Goal: Transaction & Acquisition: Purchase product/service

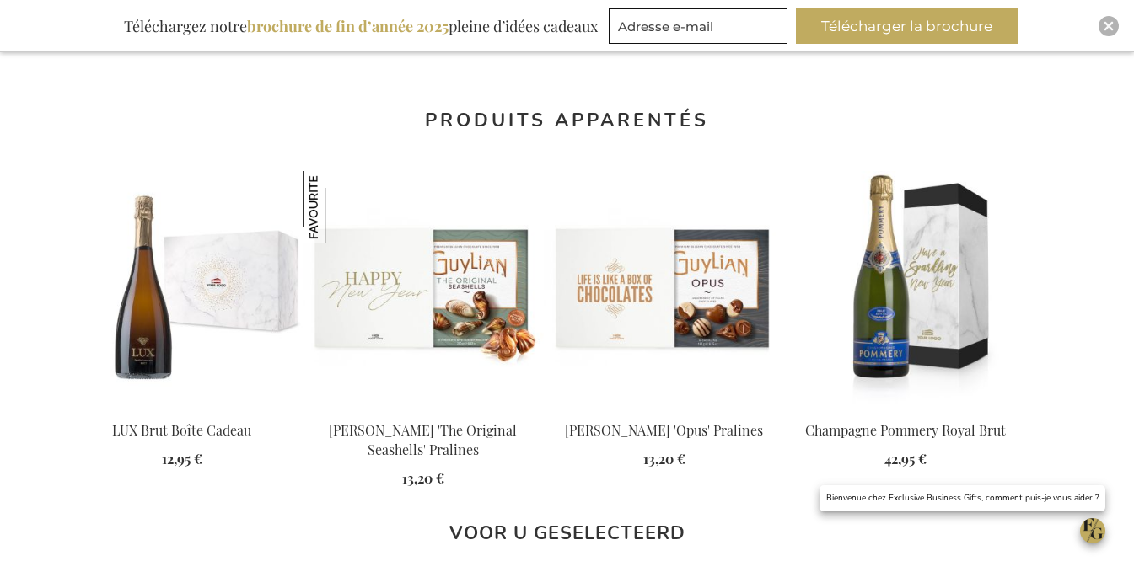
scroll to position [1501, 0]
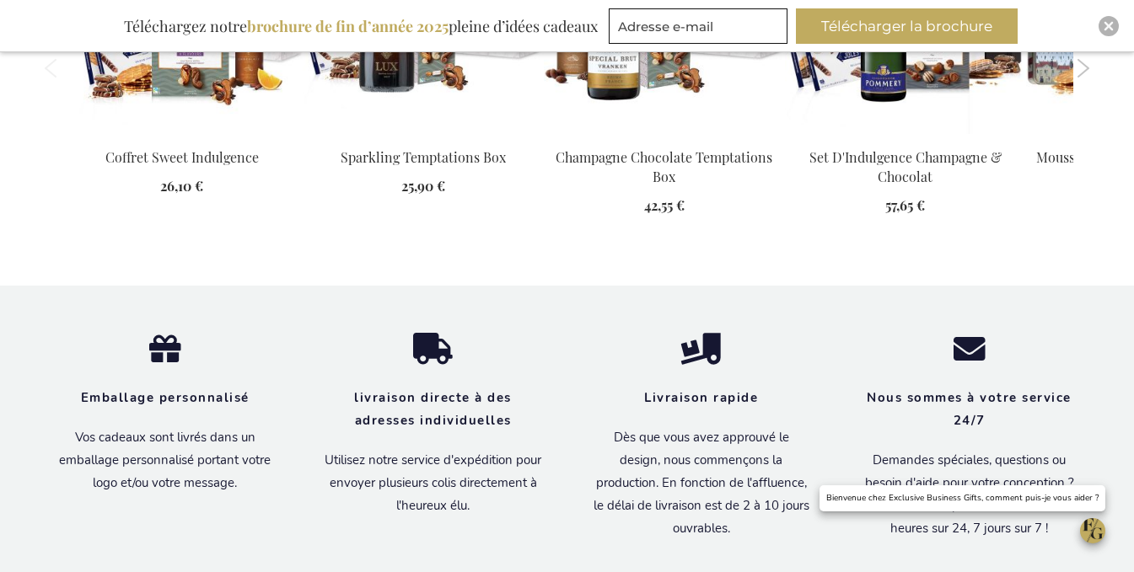
scroll to position [2007, 0]
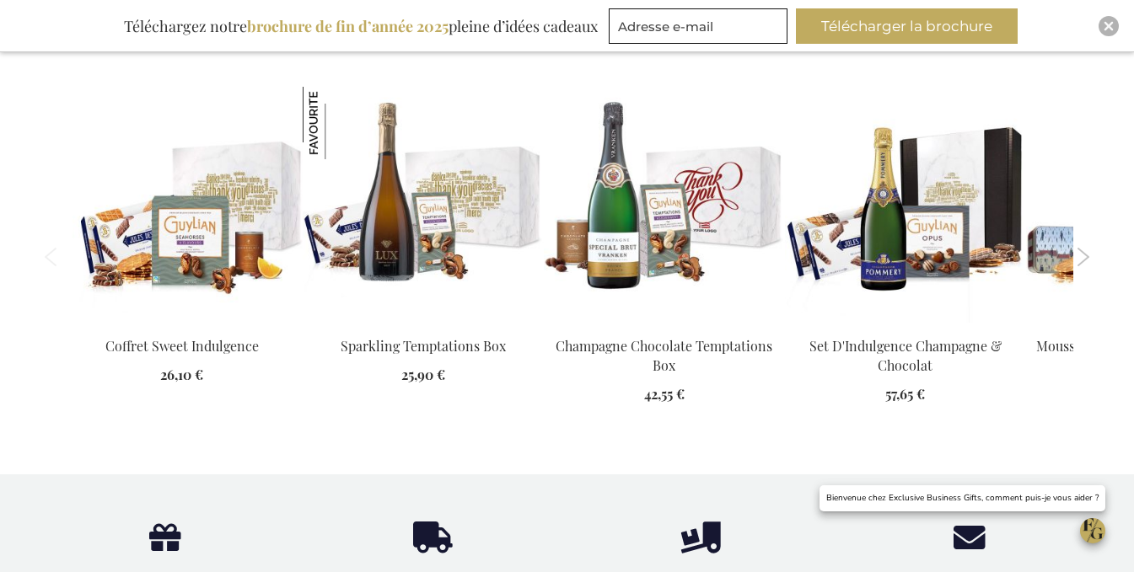
click at [1086, 248] on button "Next" at bounding box center [1083, 257] width 13 height 19
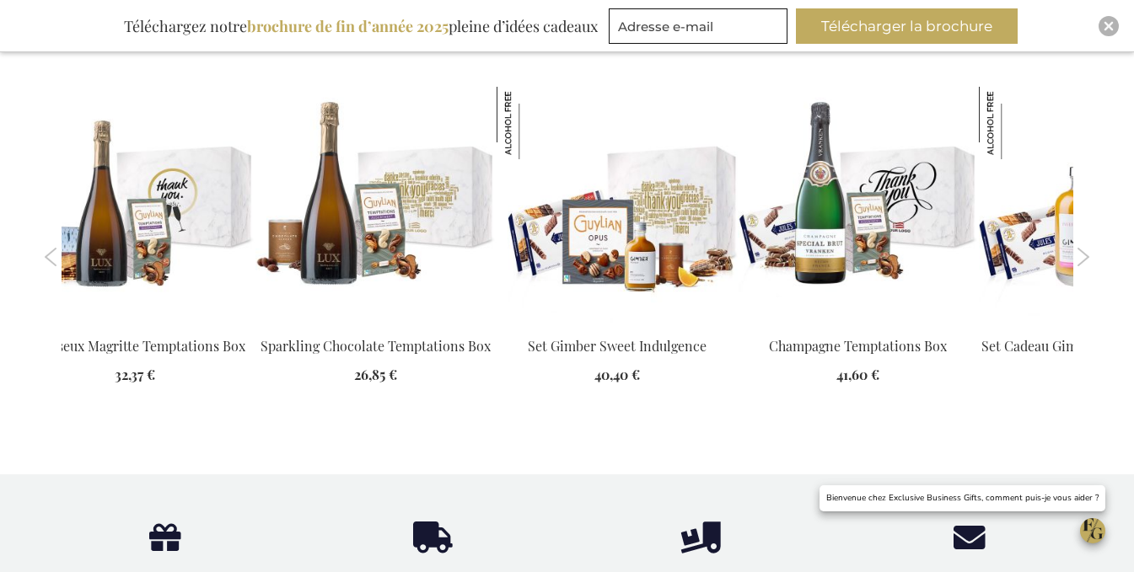
click at [1086, 248] on button "Next" at bounding box center [1083, 257] width 13 height 19
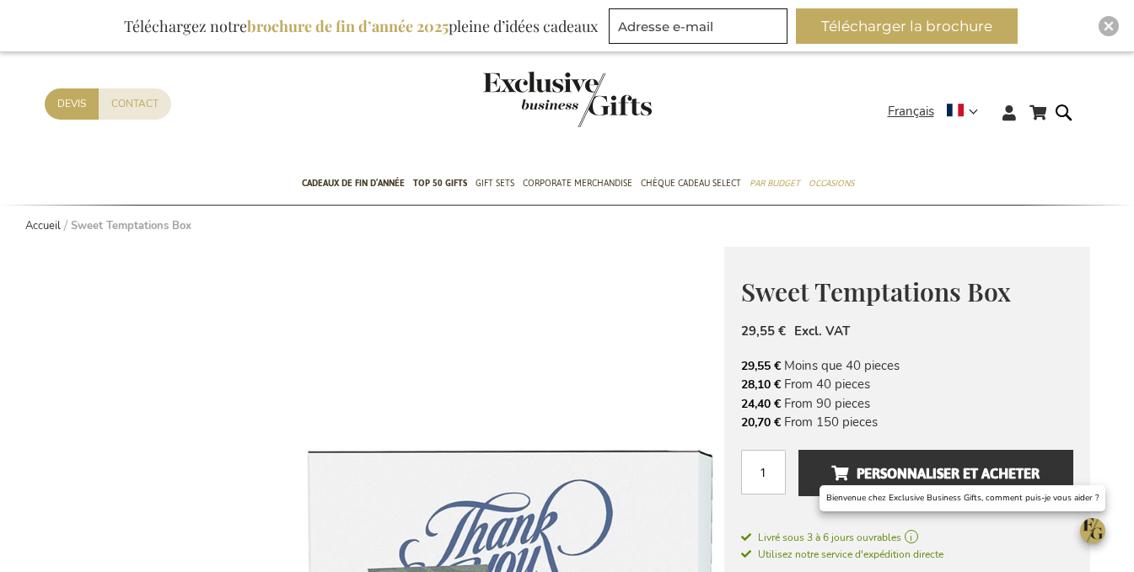
scroll to position [0, 0]
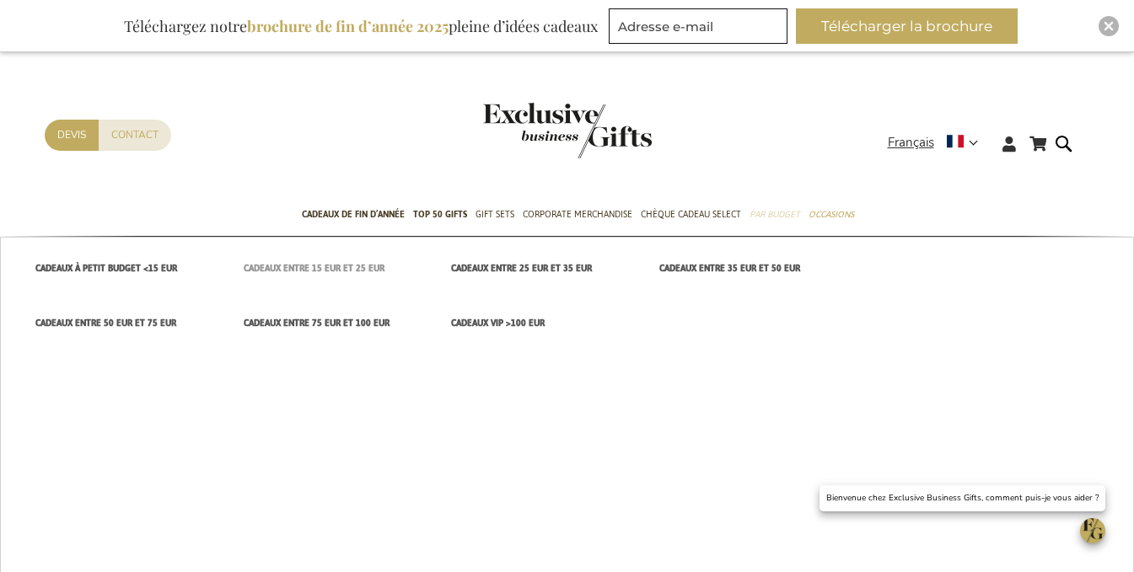
click at [343, 267] on span "cadeaux entre 15 EUR et 25 EUR" at bounding box center [314, 269] width 141 height 18
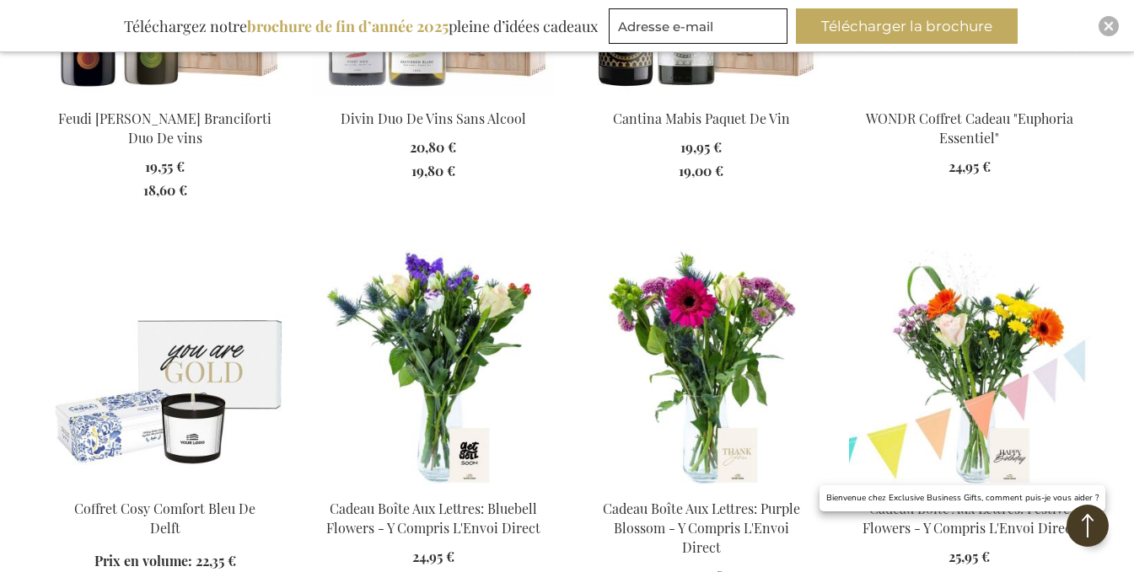
scroll to position [1107, 0]
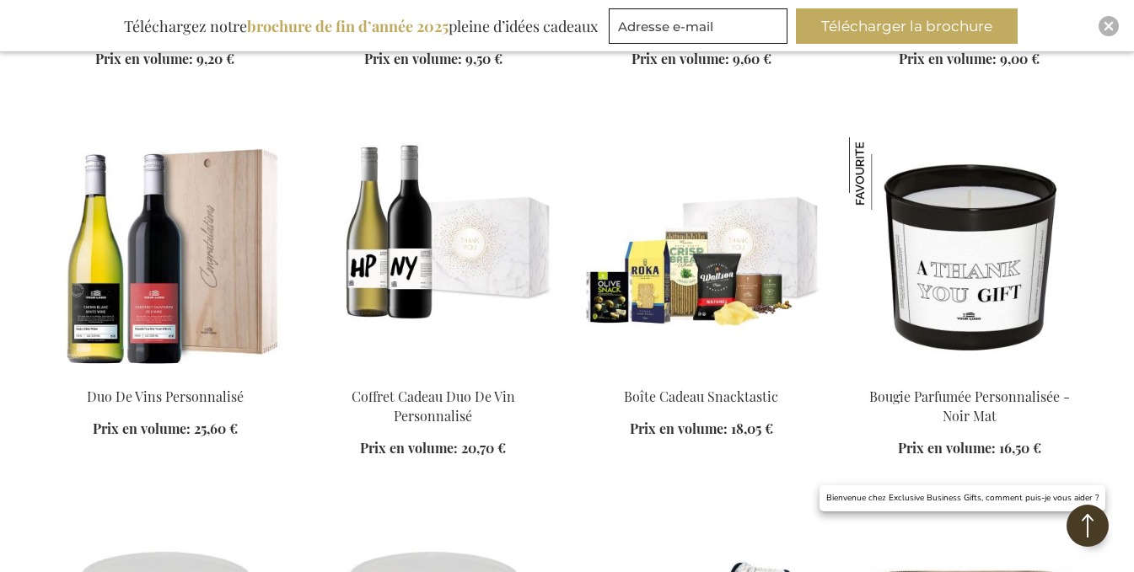
scroll to position [2613, 0]
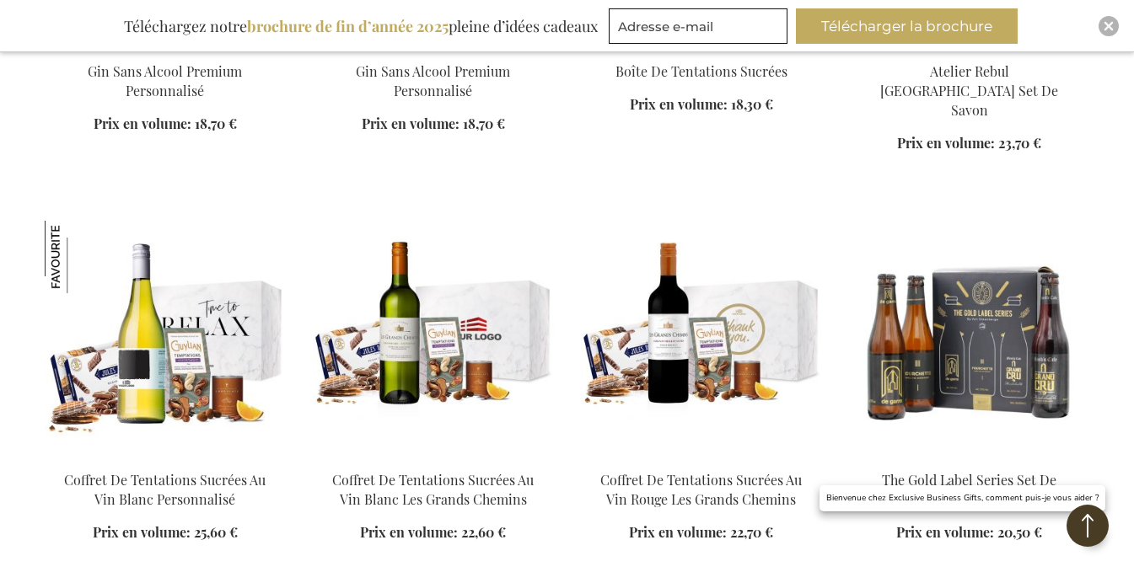
scroll to position [5732, 0]
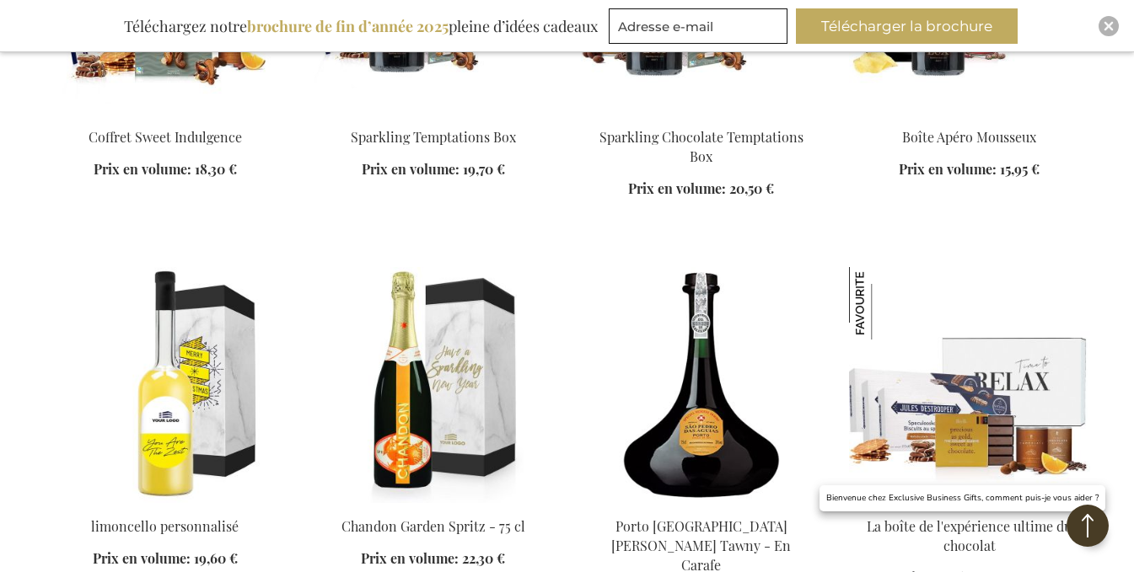
scroll to position [7334, 0]
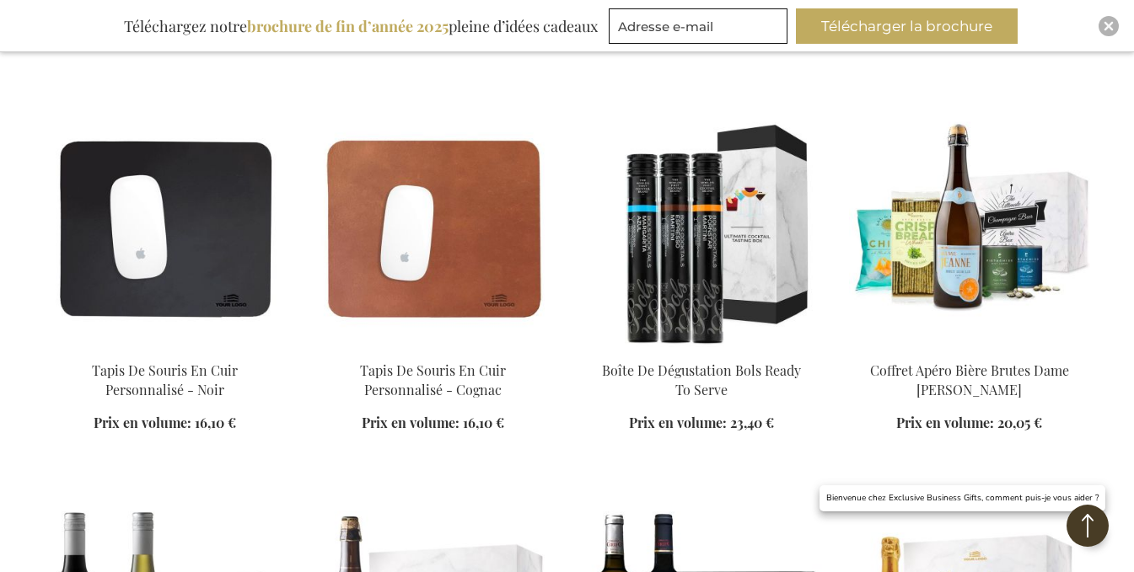
scroll to position [8514, 0]
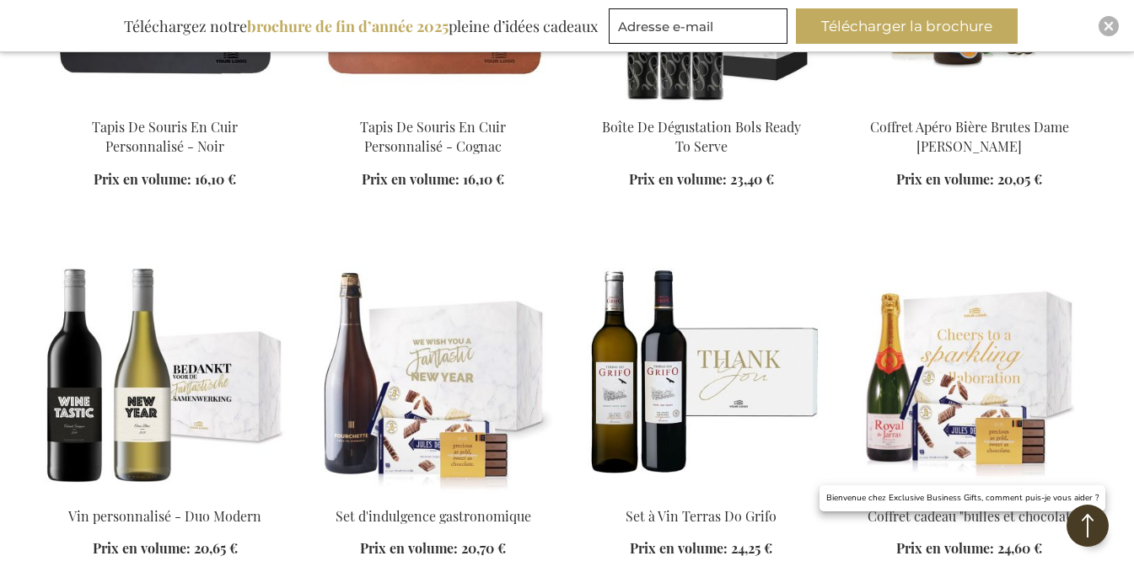
scroll to position [8851, 0]
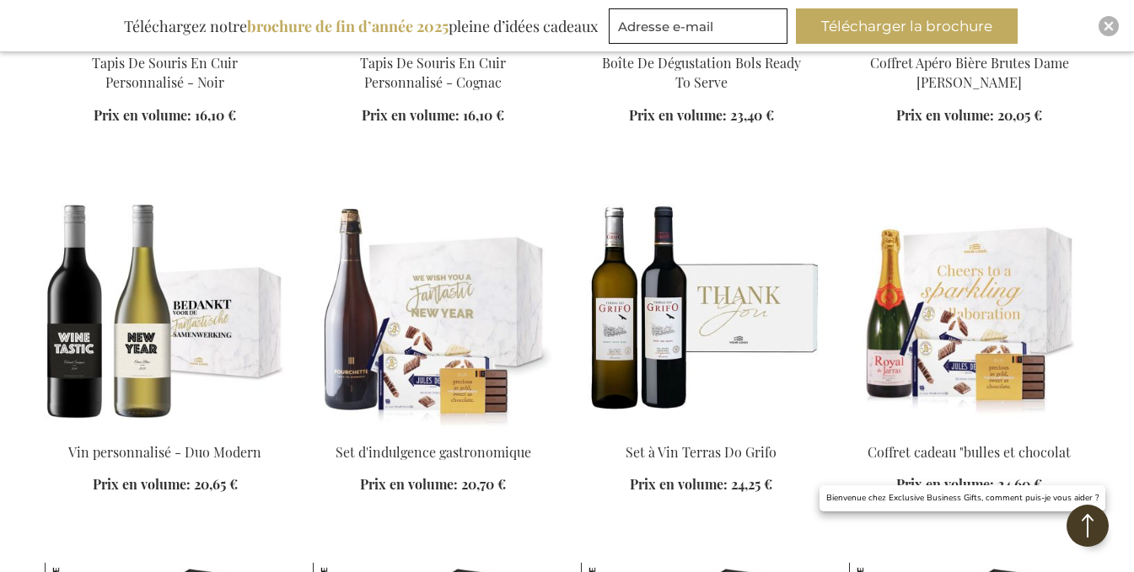
click at [482, 279] on img at bounding box center [433, 311] width 241 height 236
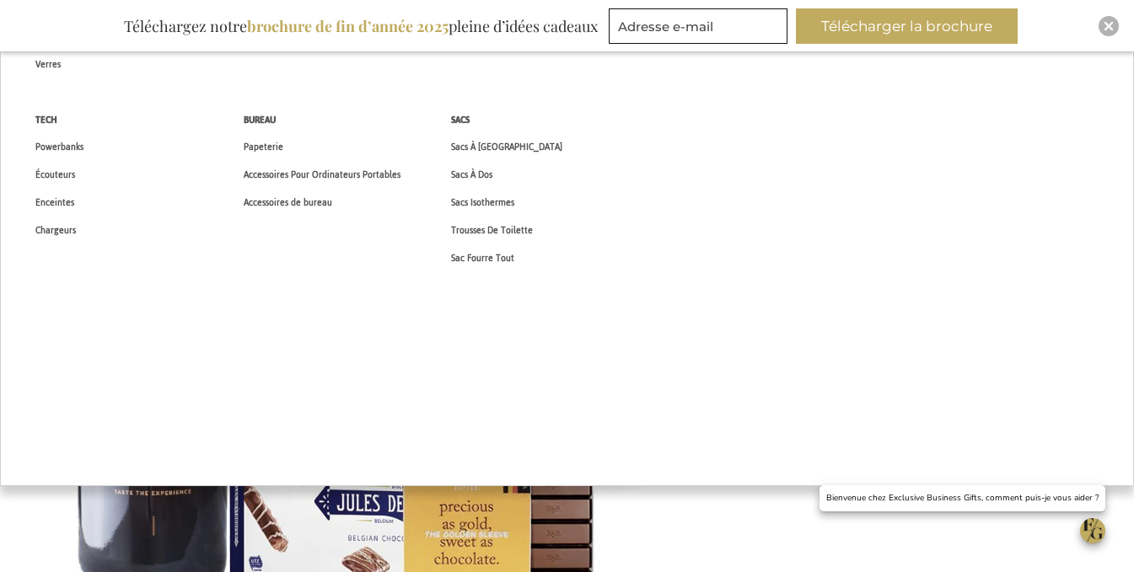
scroll to position [337, 0]
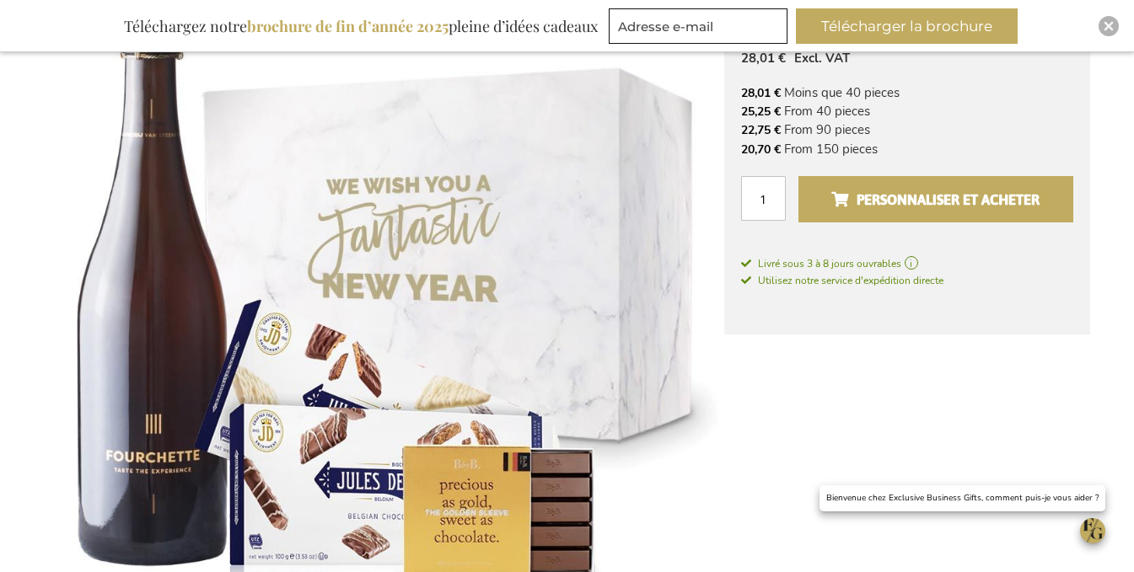
click at [929, 201] on span "Personnaliser et acheter" at bounding box center [935, 199] width 208 height 27
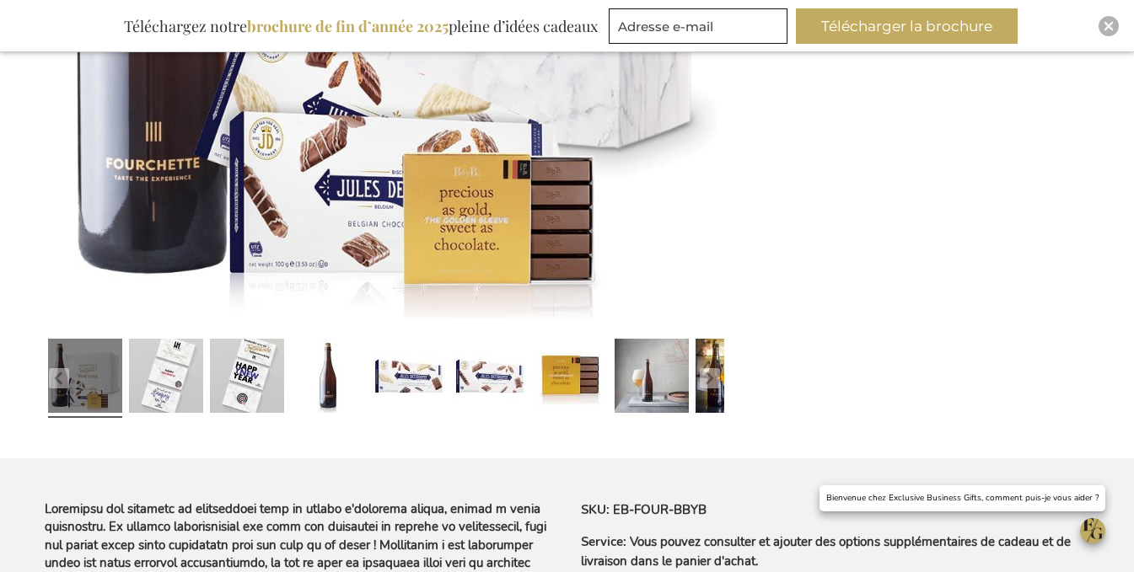
scroll to position [590, 0]
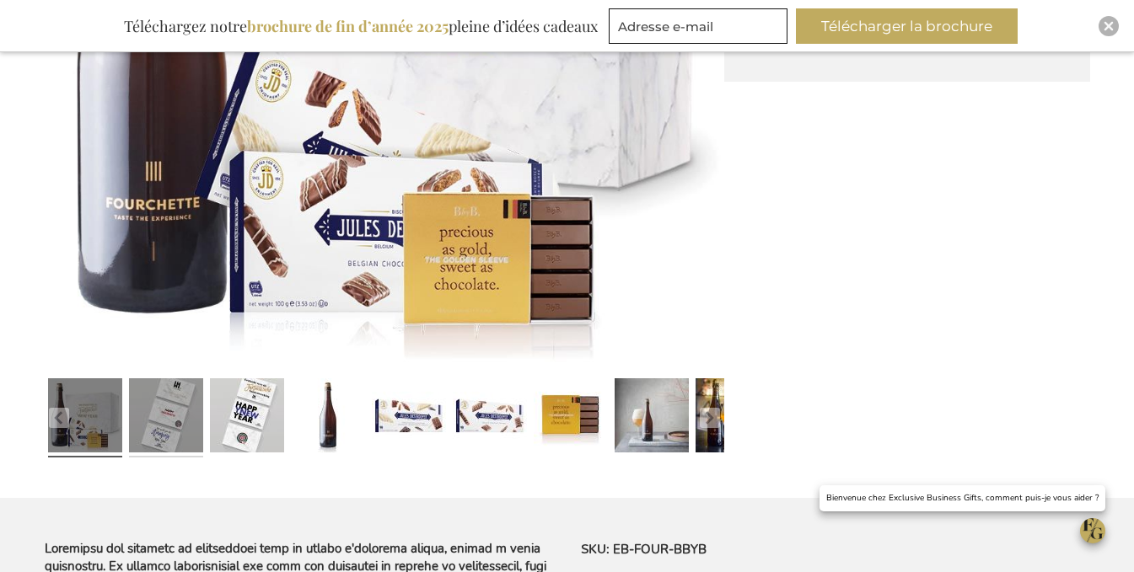
click at [174, 437] on link at bounding box center [166, 418] width 74 height 93
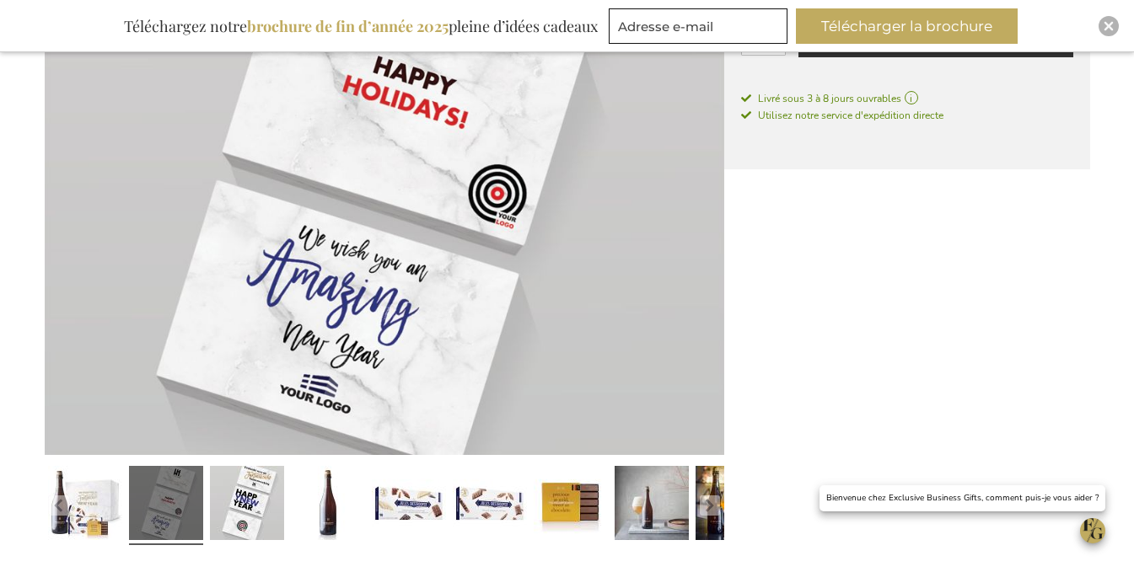
scroll to position [506, 0]
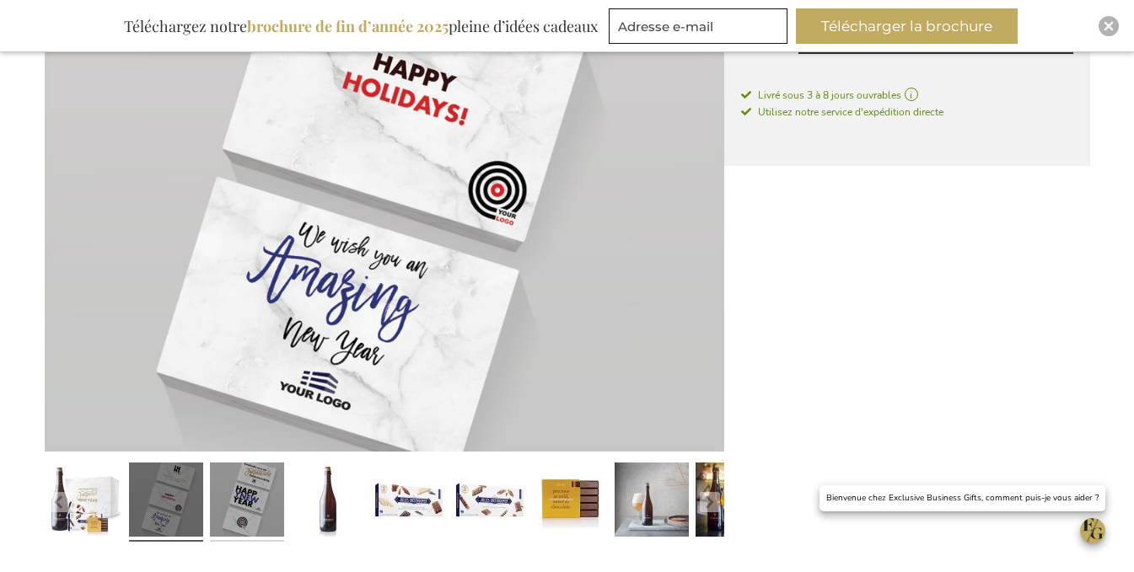
click at [257, 497] on link at bounding box center [247, 502] width 74 height 93
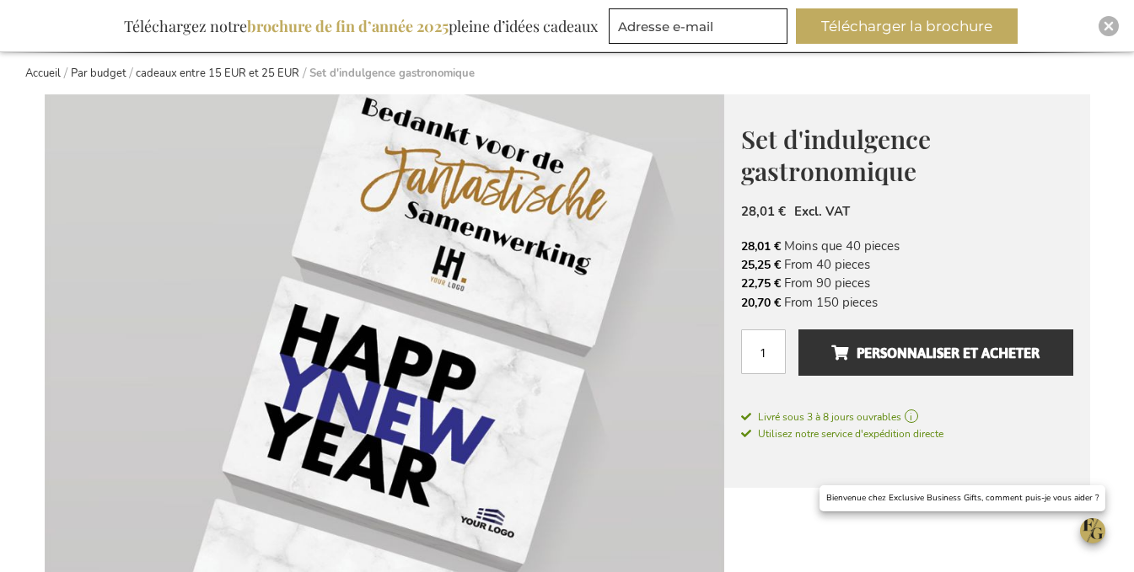
scroll to position [169, 0]
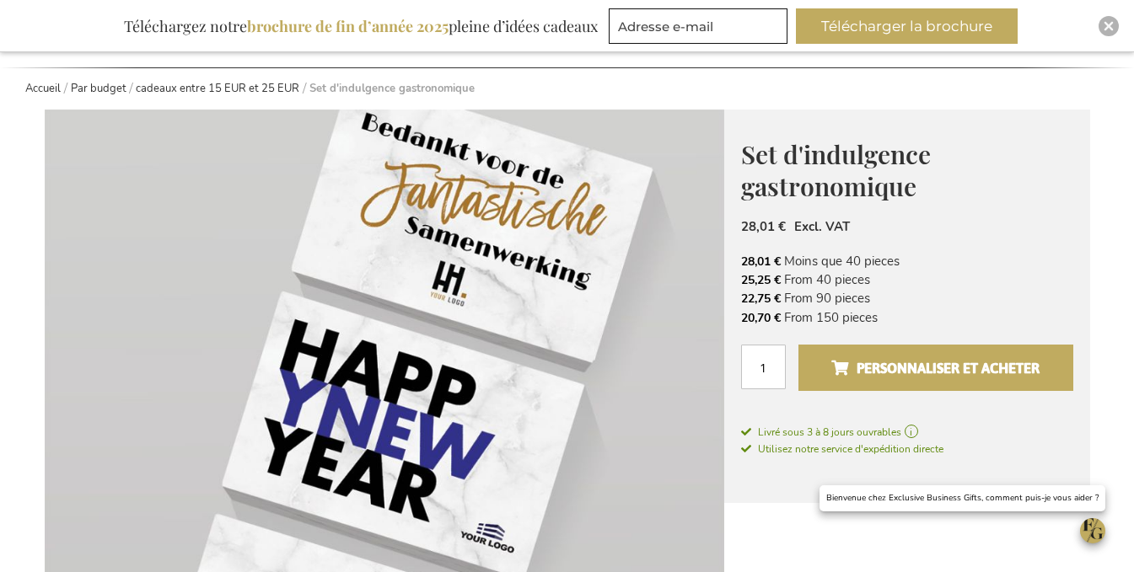
click at [937, 374] on span "Personnaliser et acheter" at bounding box center [935, 368] width 208 height 27
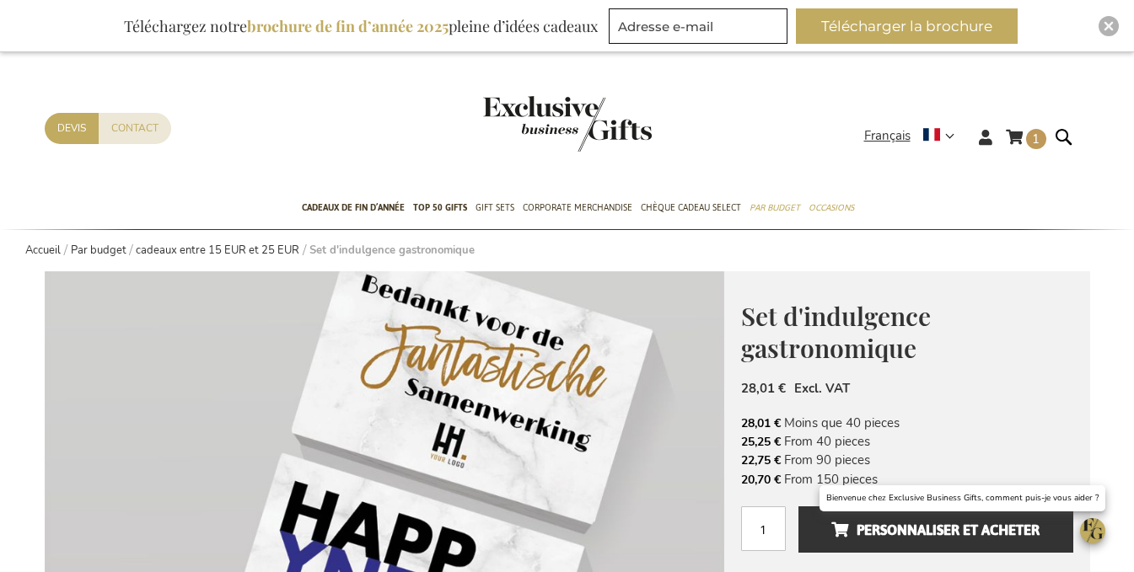
scroll to position [0, 0]
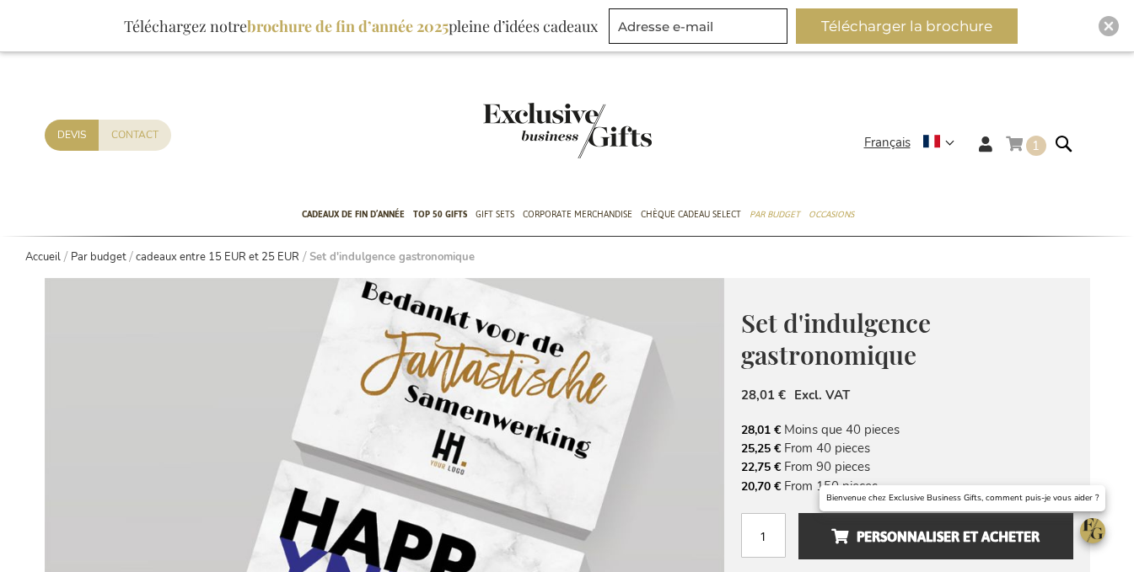
click at [1026, 145] on span "1 1 items" at bounding box center [1036, 146] width 20 height 20
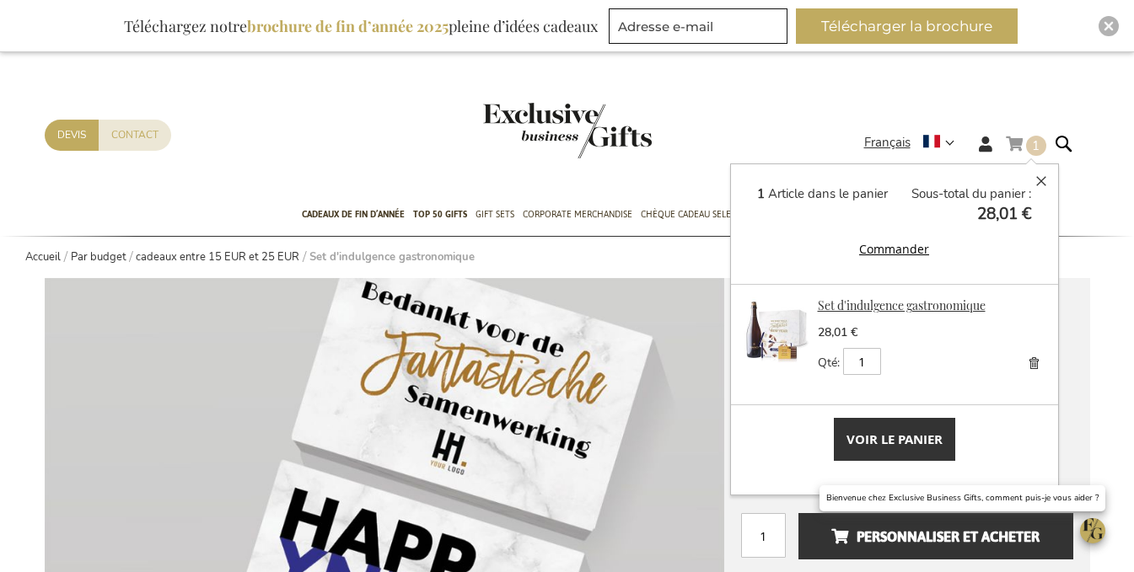
click at [895, 307] on link "Set d'indulgence gastronomique" at bounding box center [902, 306] width 168 height 16
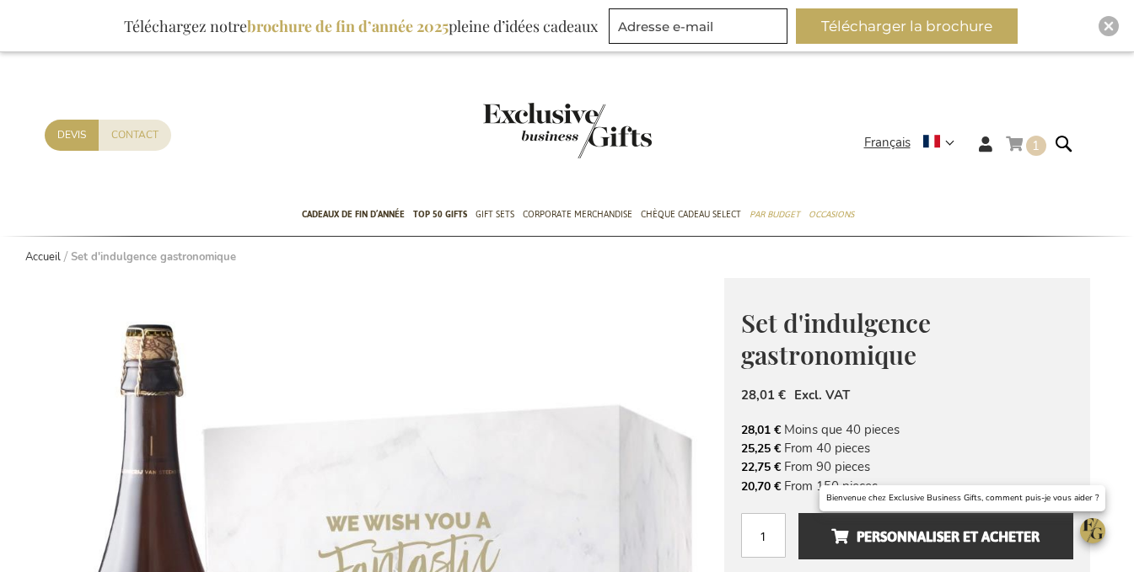
click at [1039, 148] on span "1 1 items" at bounding box center [1036, 146] width 20 height 20
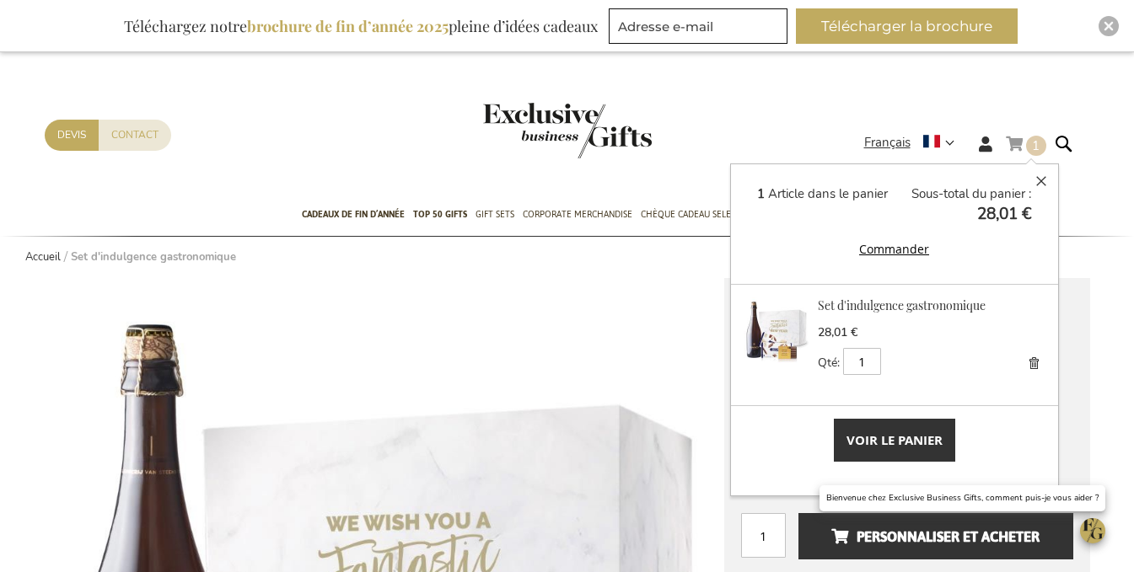
click at [792, 346] on img at bounding box center [776, 331] width 66 height 66
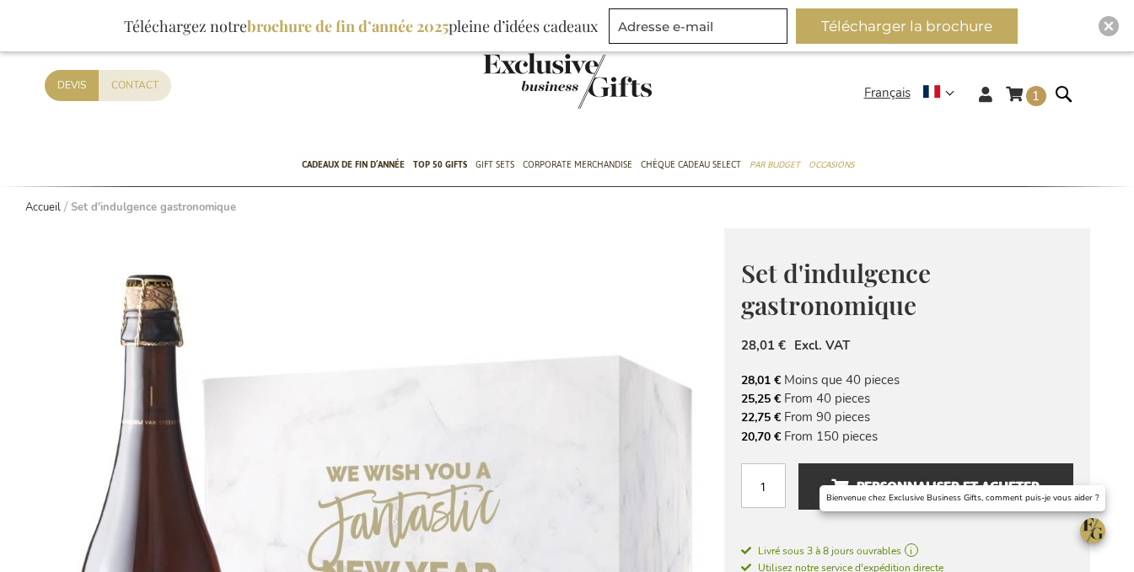
click at [1030, 90] on div "Mon panier 1 1 items Mon panier 1 [GEOGRAPHIC_DATA] 1 Article dans le panier So…" at bounding box center [567, 99] width 1134 height 92
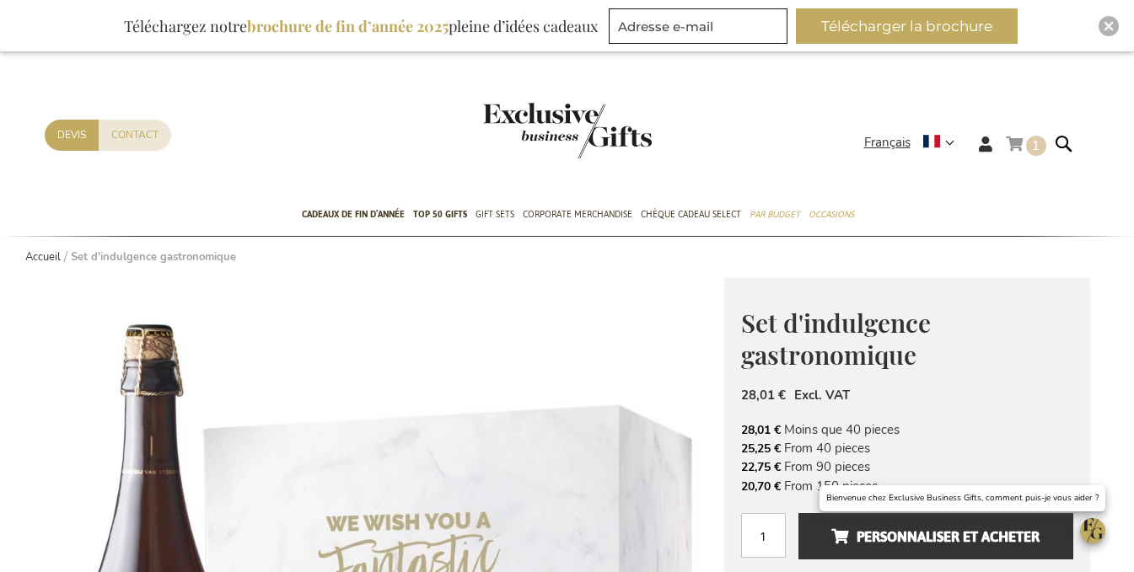
click at [1023, 148] on link "Mon panier 1 1 items" at bounding box center [1026, 147] width 40 height 28
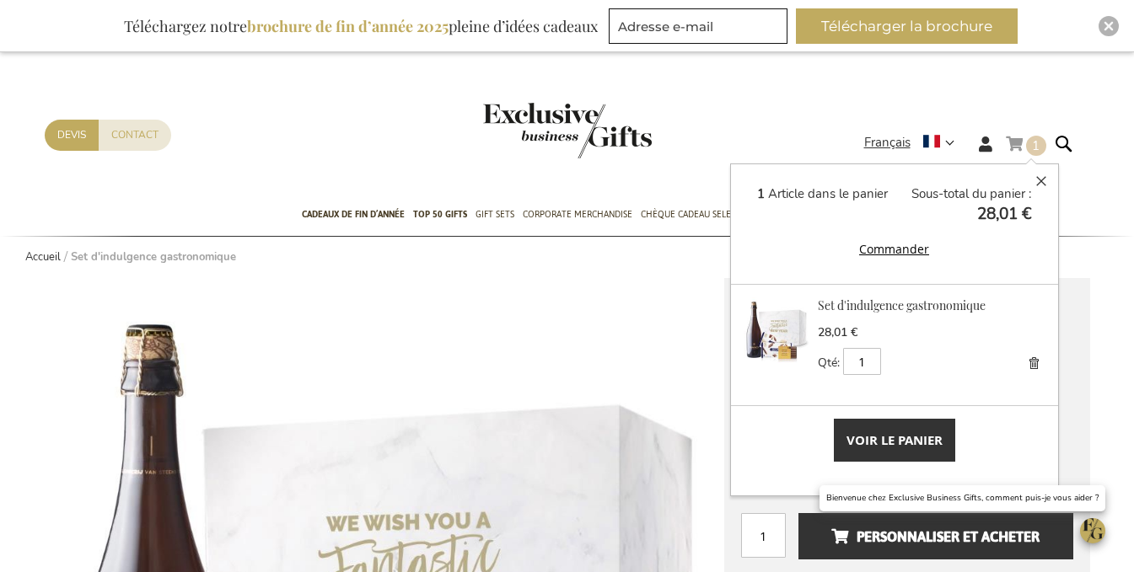
click at [1033, 360] on link "Supprimer" at bounding box center [1034, 364] width 24 height 24
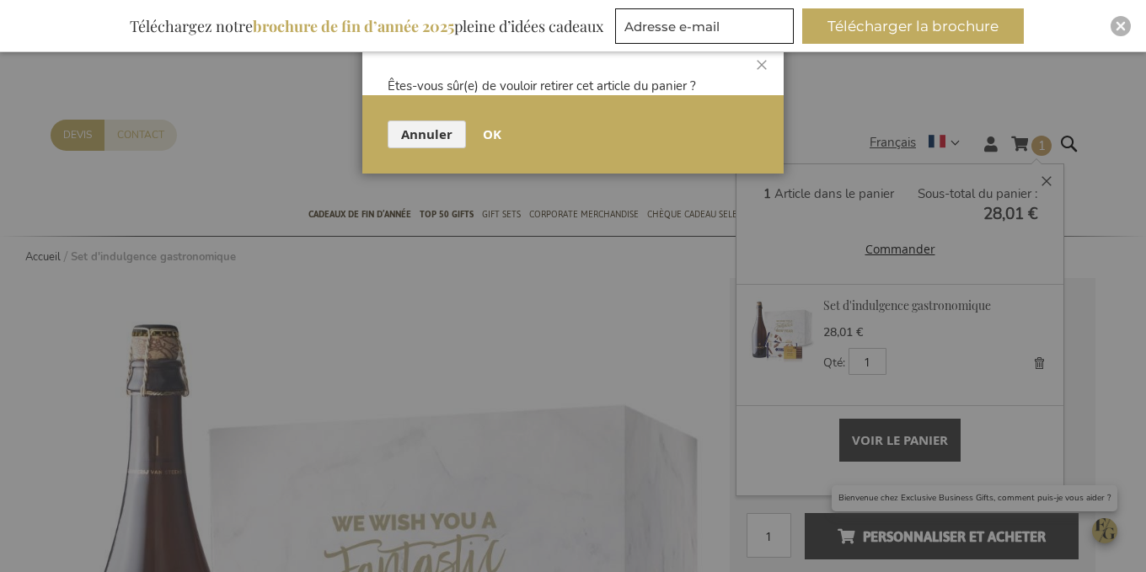
click at [489, 131] on span "OK" at bounding box center [492, 135] width 19 height 18
